Goal: Communication & Community: Participate in discussion

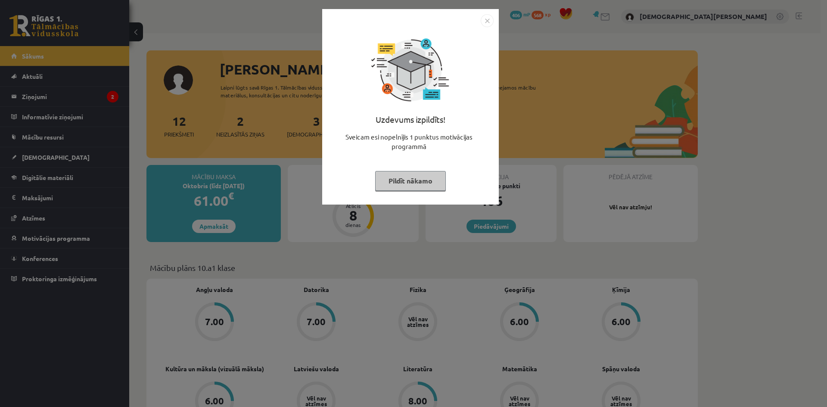
click at [421, 181] on button "Pildīt nākamo" at bounding box center [410, 181] width 71 height 20
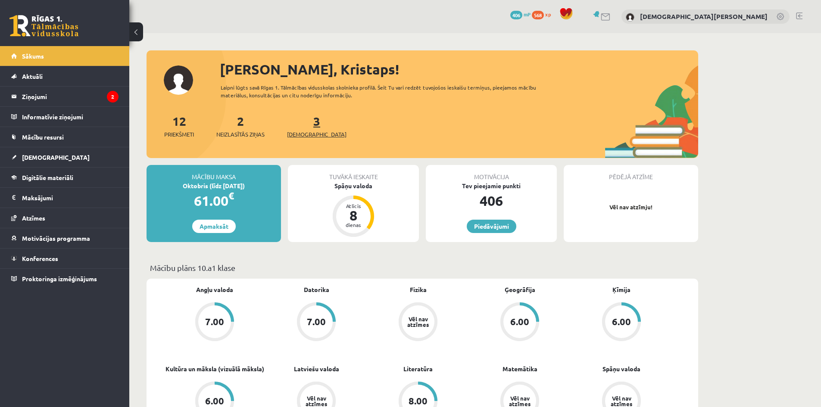
click at [303, 138] on span "[DEMOGRAPHIC_DATA]" at bounding box center [316, 134] width 59 height 9
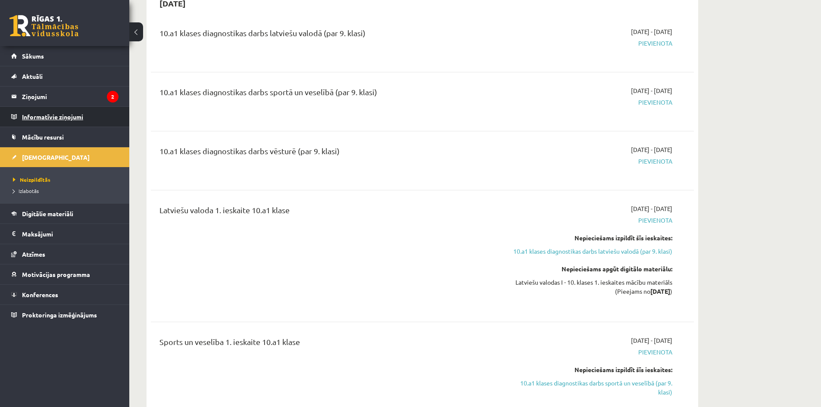
scroll to position [689, 0]
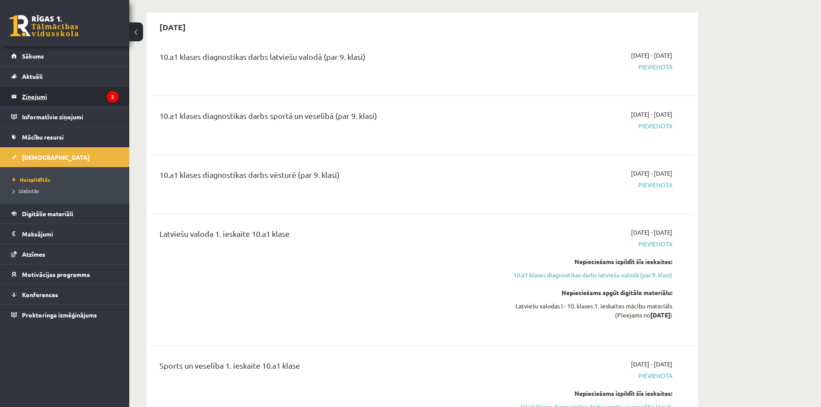
click at [84, 103] on legend "Ziņojumi 2" at bounding box center [70, 97] width 97 height 20
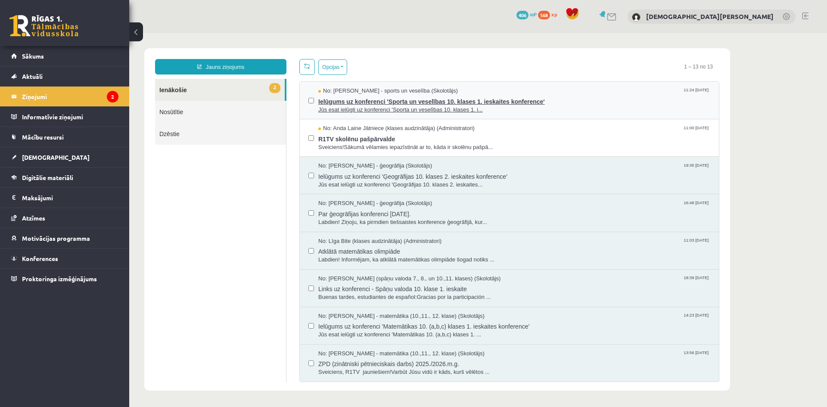
click at [347, 106] on span "Jūs esat ielūgti uz konferenci 'Sporta un veselības 10. klases 1. i..." at bounding box center [514, 110] width 392 height 8
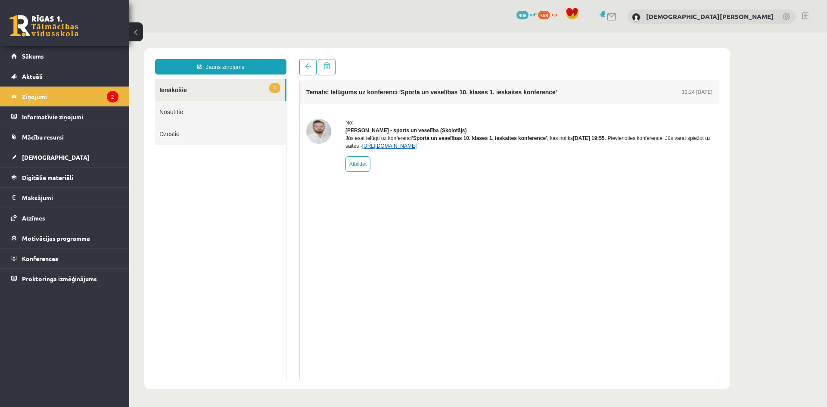
click at [401, 149] on link "https://eskola.r1tv.lv/conferences/4585/join" at bounding box center [389, 146] width 55 height 6
click at [411, 149] on link "https://eskola.r1tv.lv/conferences/4585/join" at bounding box center [389, 146] width 55 height 6
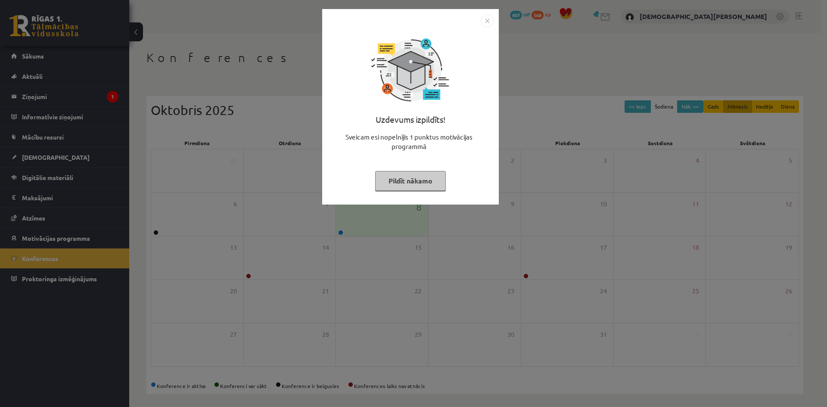
click at [406, 181] on button "Pildīt nākamo" at bounding box center [410, 181] width 71 height 20
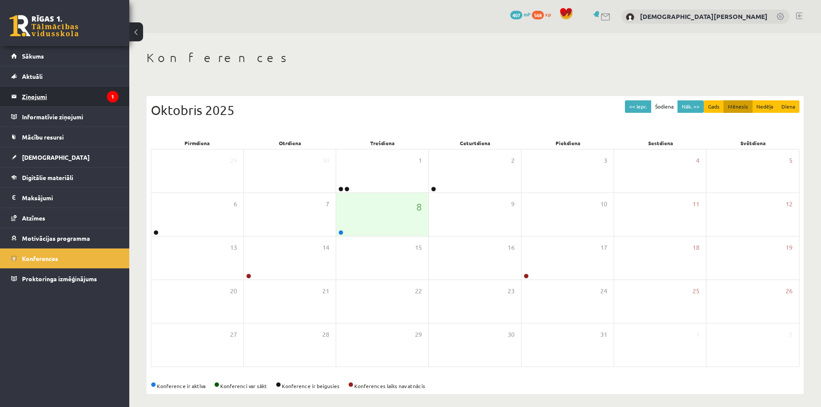
click at [89, 100] on legend "Ziņojumi 1" at bounding box center [70, 97] width 97 height 20
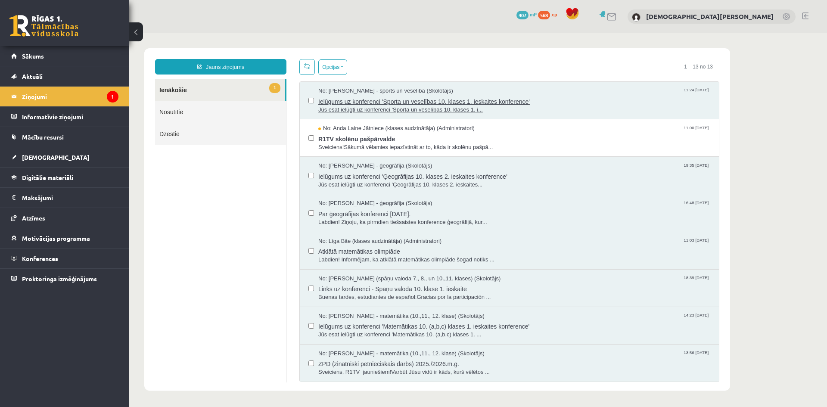
click at [427, 106] on span "Jūs esat ielūgti uz konferenci 'Sporta un veselības 10. klases 1. i..." at bounding box center [514, 110] width 392 height 8
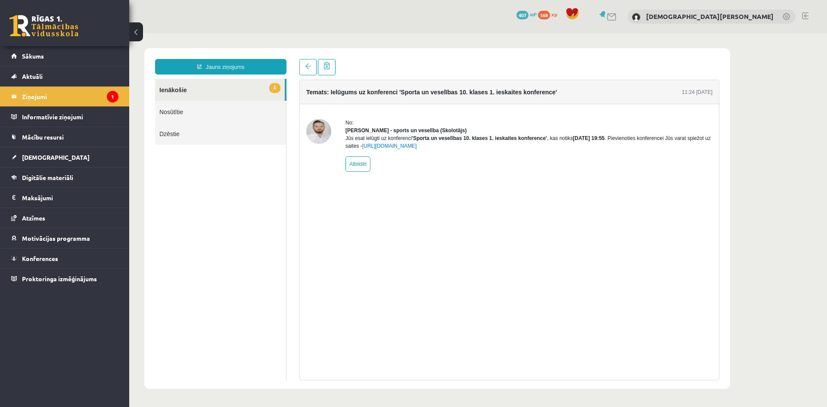
click at [231, 115] on link "Nosūtītie" at bounding box center [220, 112] width 131 height 22
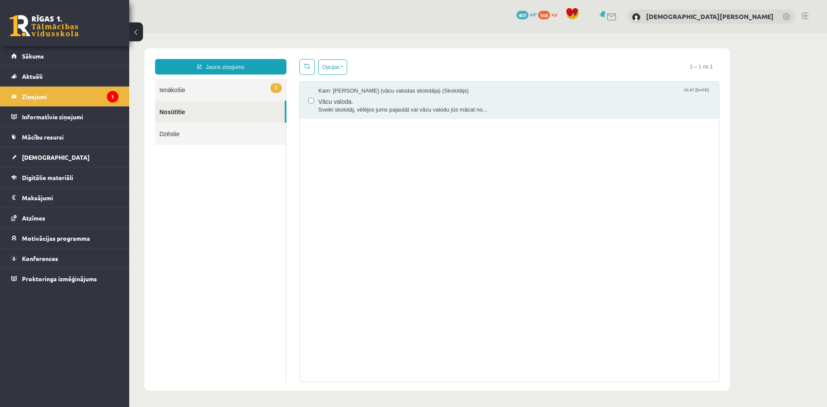
click at [233, 90] on link "1 Ienākošie" at bounding box center [220, 90] width 131 height 22
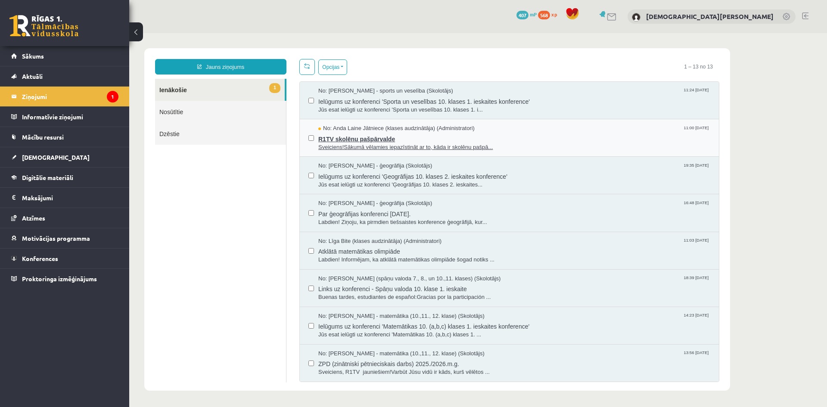
click at [403, 138] on span "R1TV skolēnu pašpārvalde" at bounding box center [514, 138] width 392 height 11
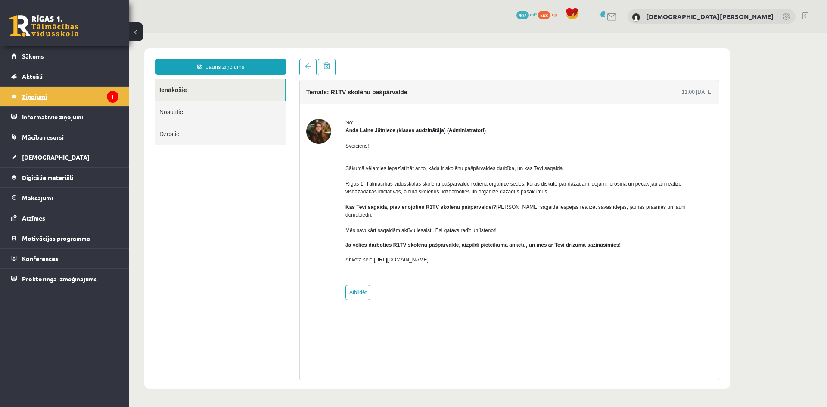
click at [67, 96] on legend "Ziņojumi 1" at bounding box center [70, 97] width 97 height 20
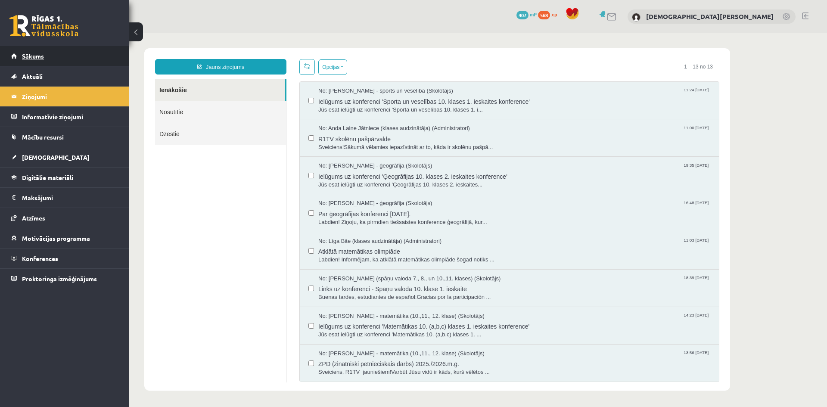
click at [65, 52] on link "Sākums" at bounding box center [64, 56] width 107 height 20
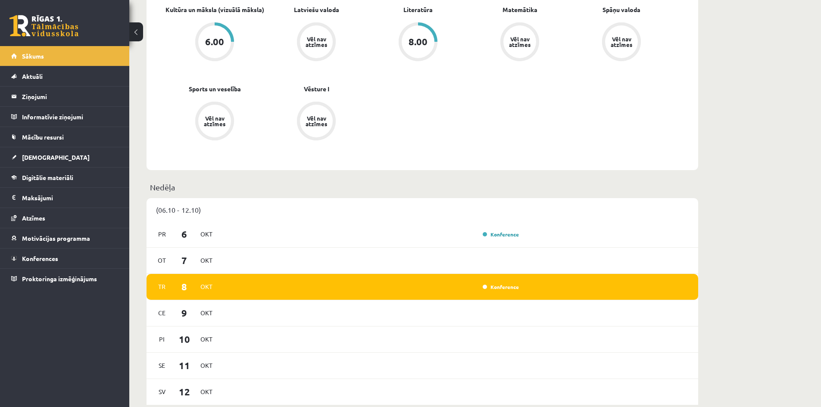
scroll to position [302, 0]
